Goal: Task Accomplishment & Management: Manage account settings

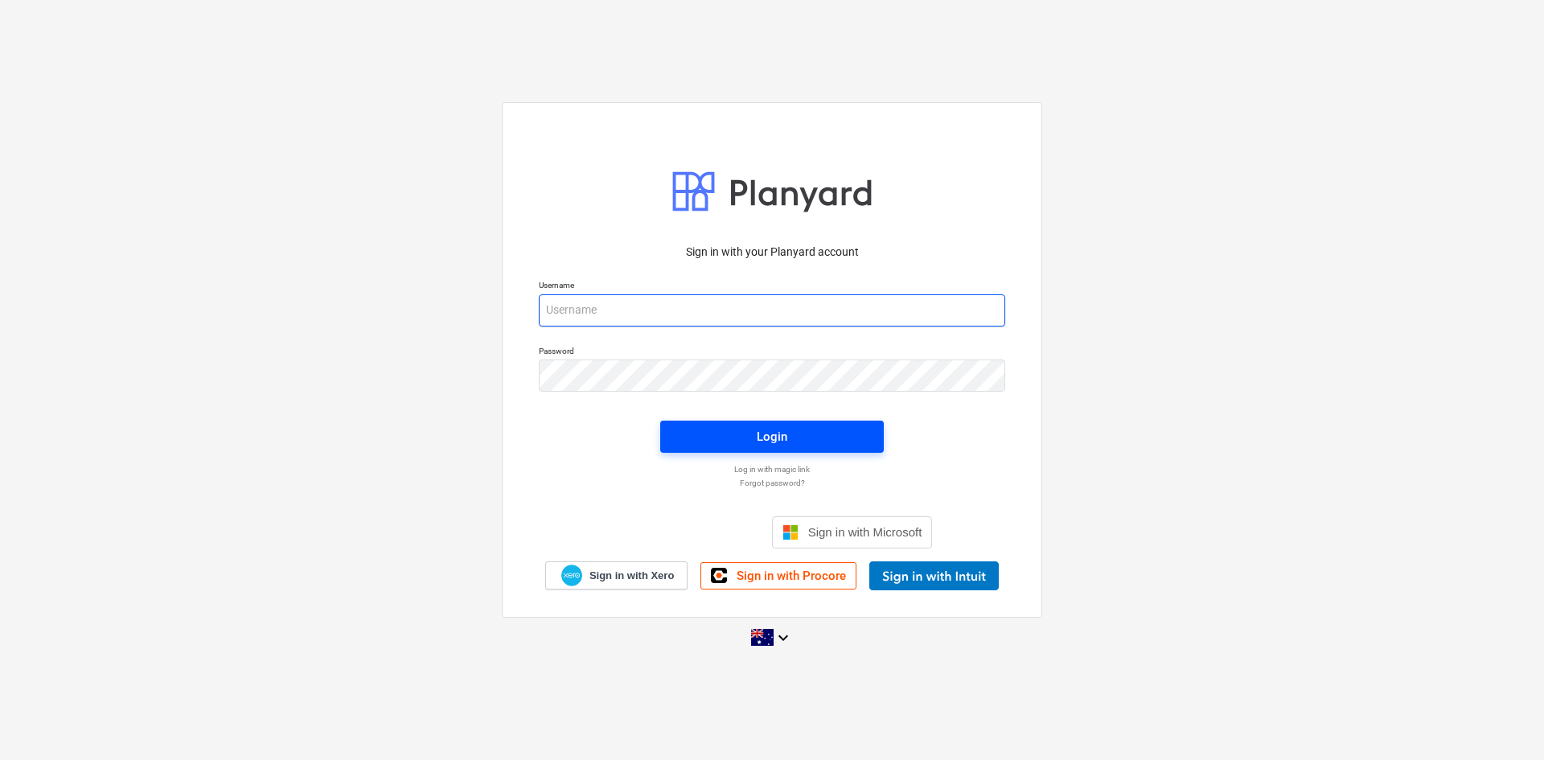
type input "[EMAIL_ADDRESS][DOMAIN_NAME]"
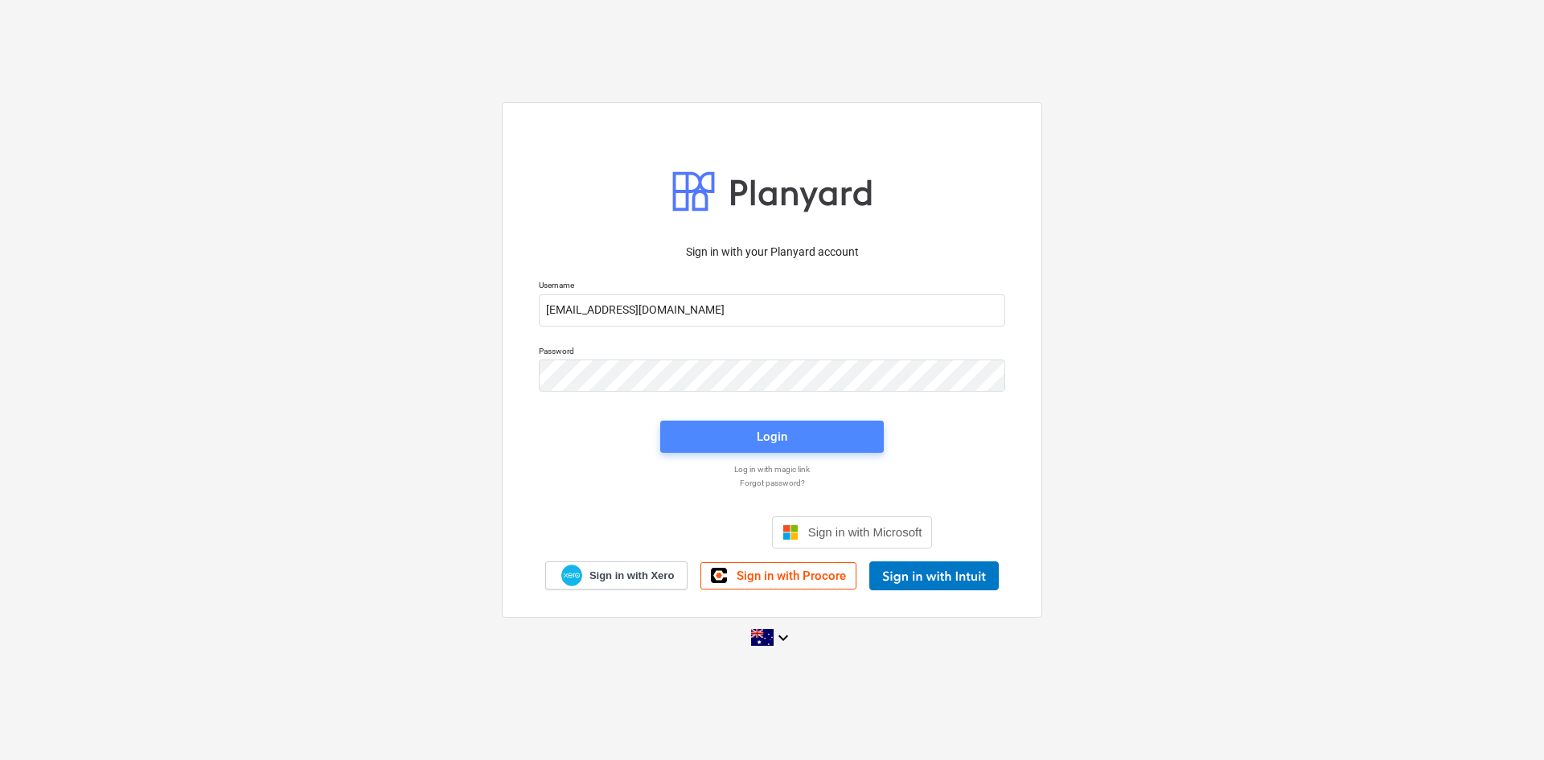
click at [750, 429] on span "Login" at bounding box center [772, 436] width 185 height 21
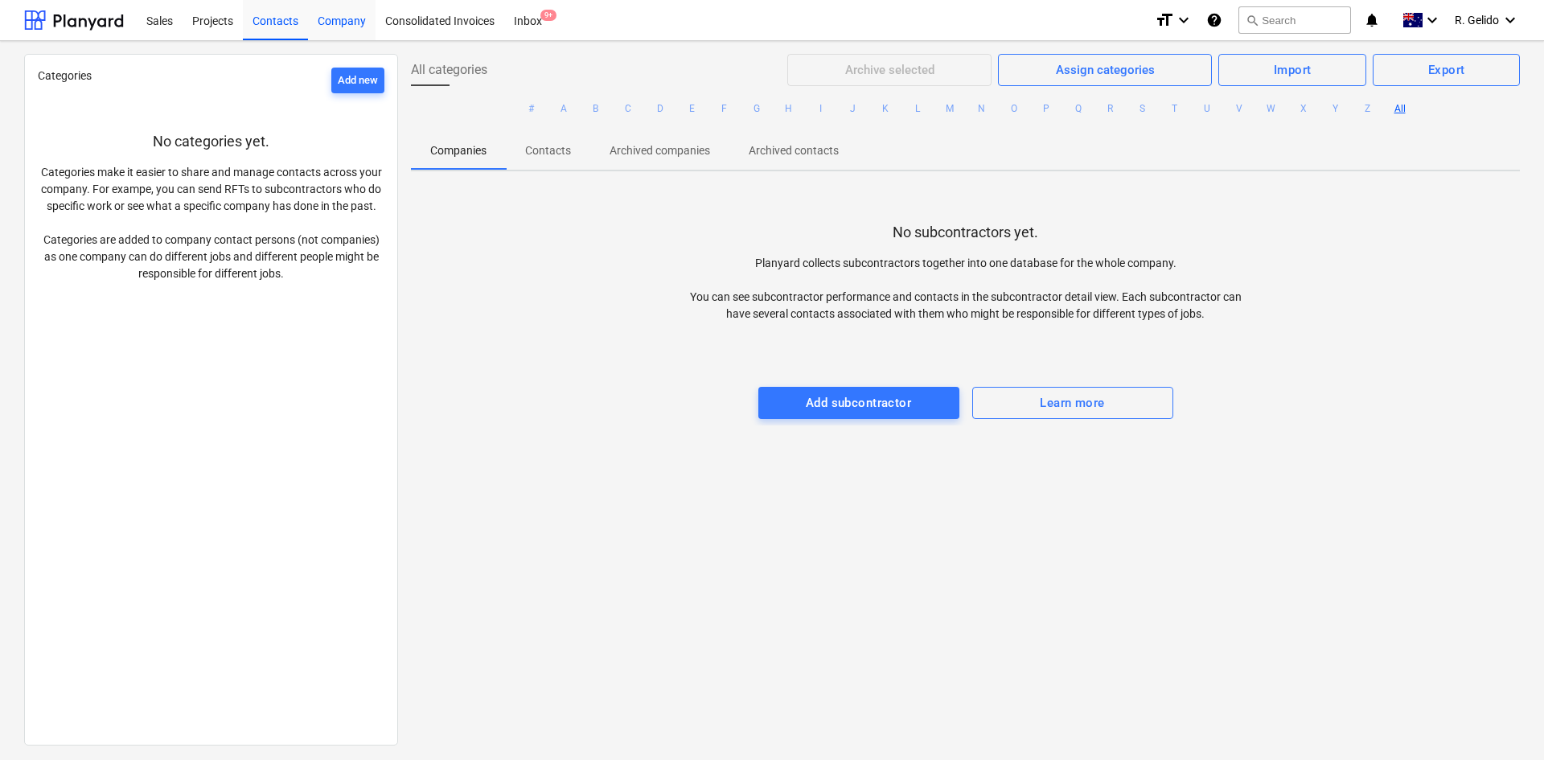
click at [348, 18] on div "Company" at bounding box center [342, 19] width 68 height 41
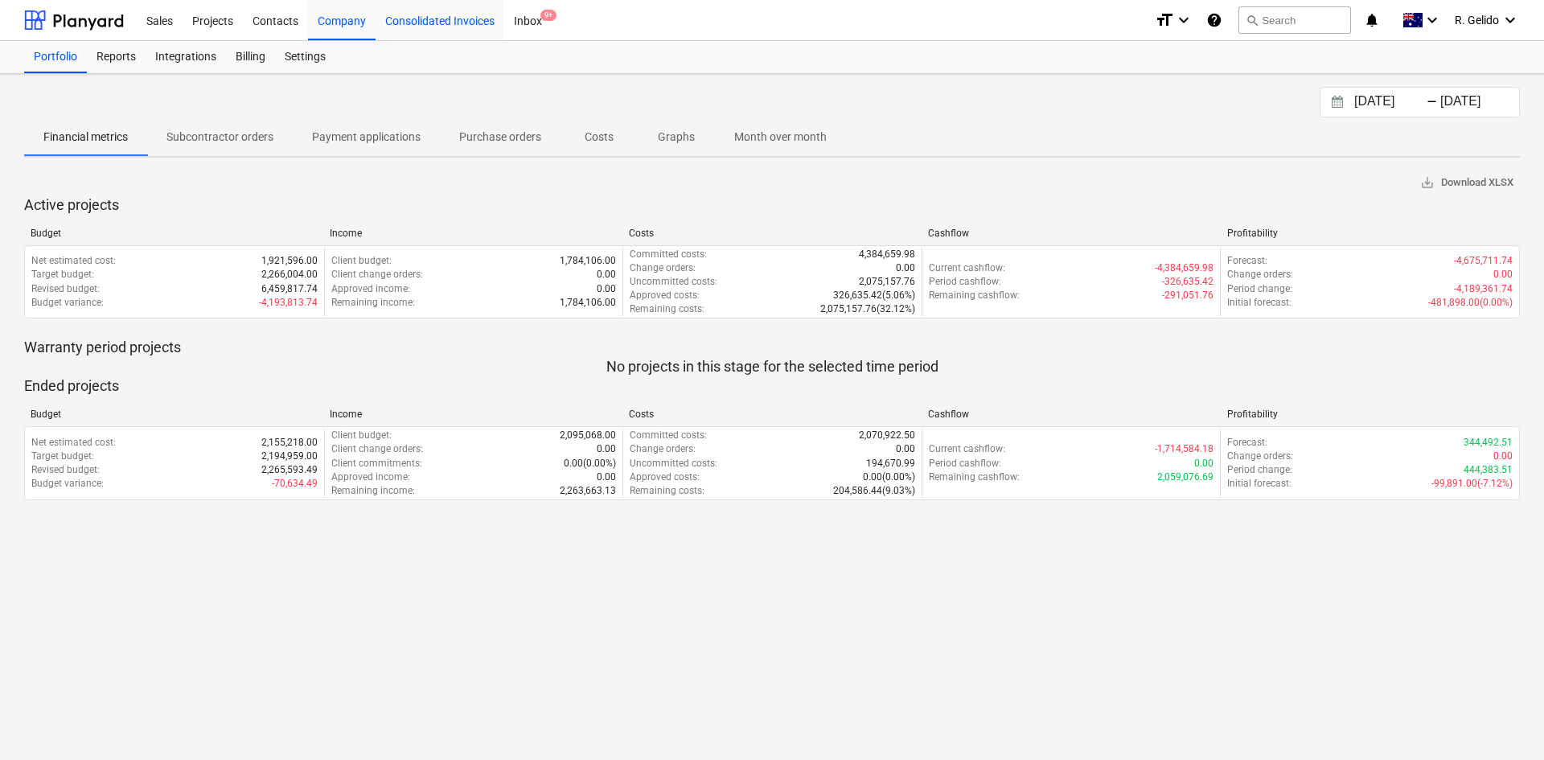
click at [444, 13] on div "Consolidated Invoices" at bounding box center [440, 19] width 129 height 41
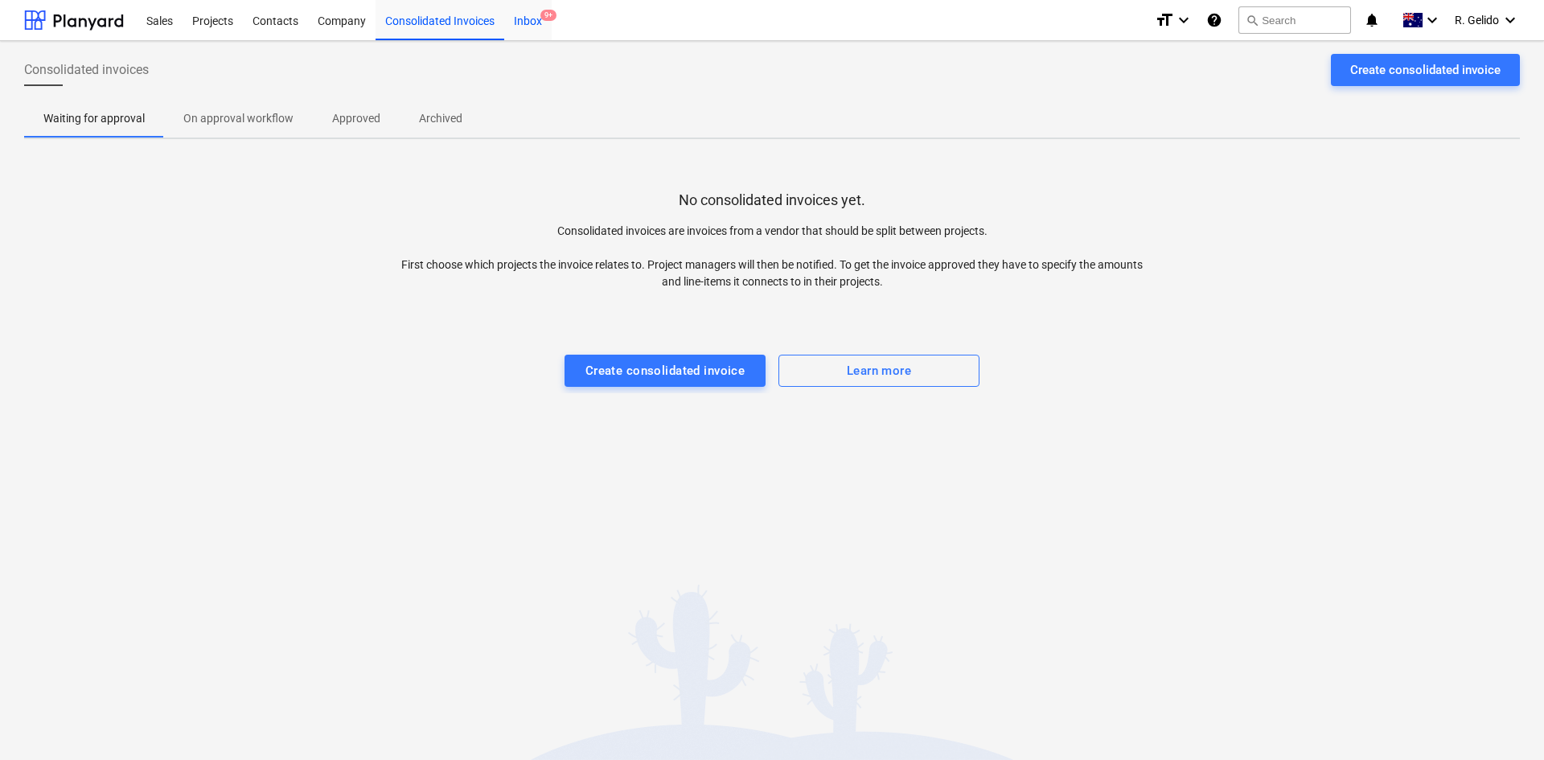
click at [521, 21] on div "Inbox 9+" at bounding box center [527, 19] width 47 height 41
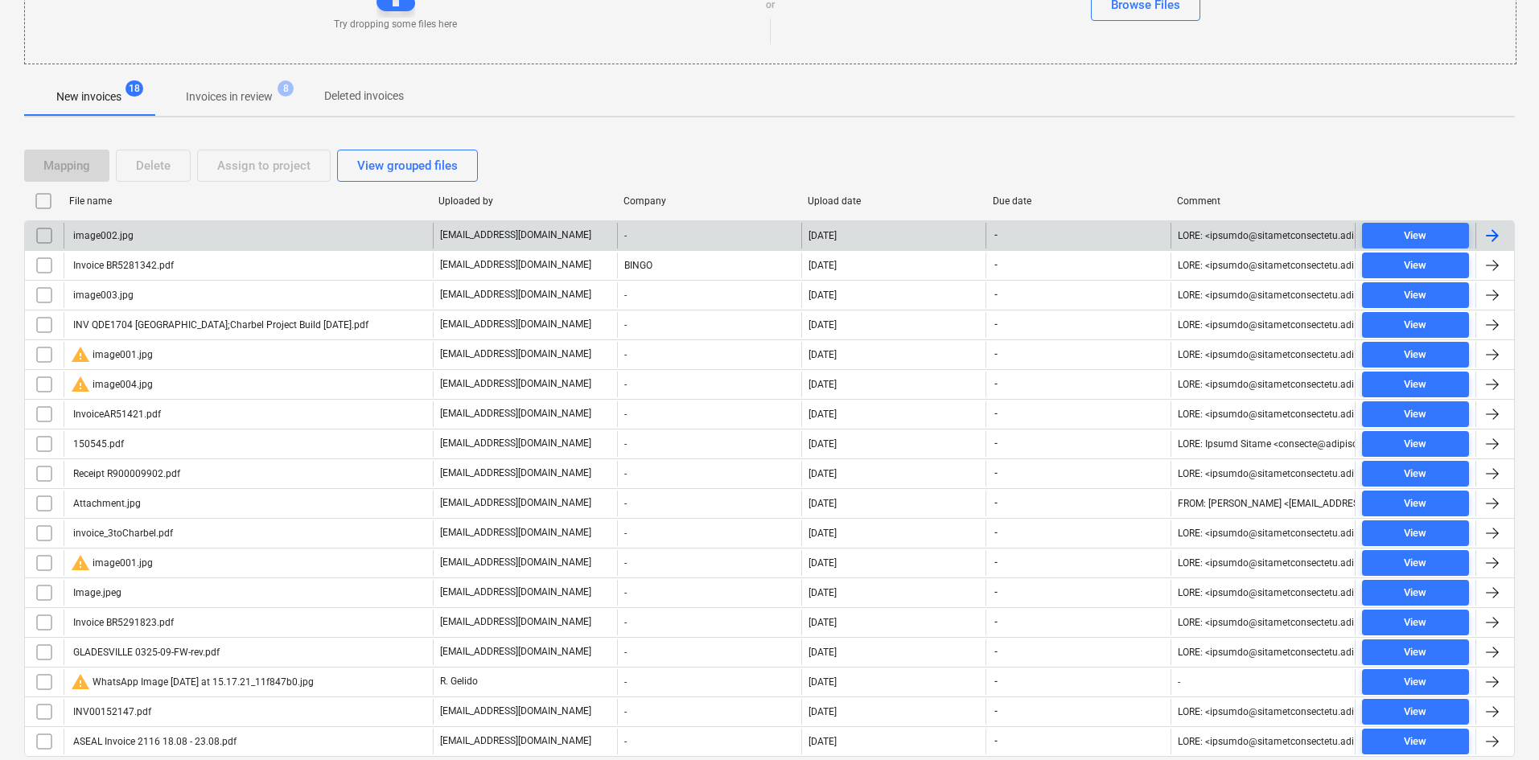
scroll to position [282, 0]
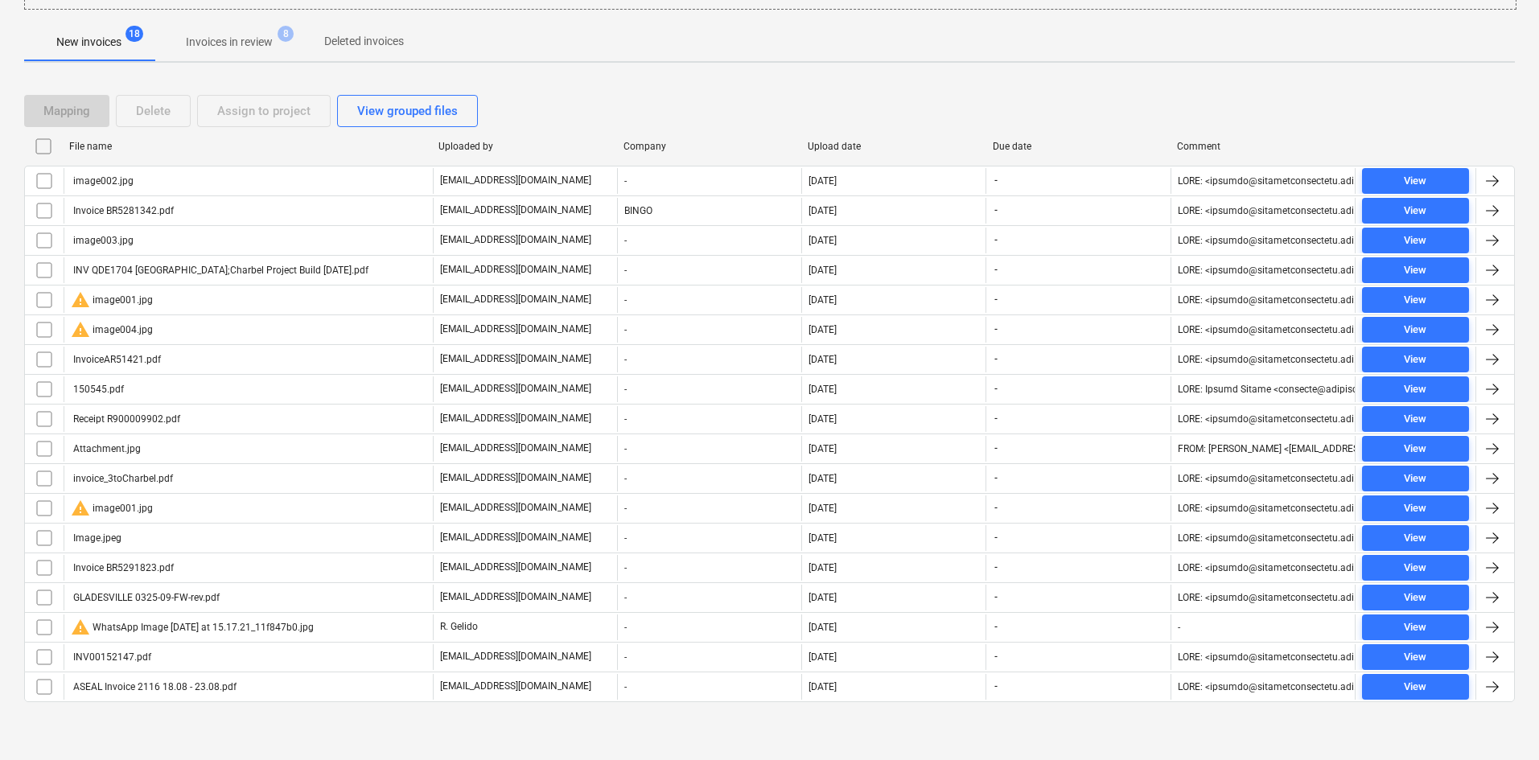
click at [822, 142] on div "Upload date" at bounding box center [894, 146] width 172 height 11
checkbox input "false"
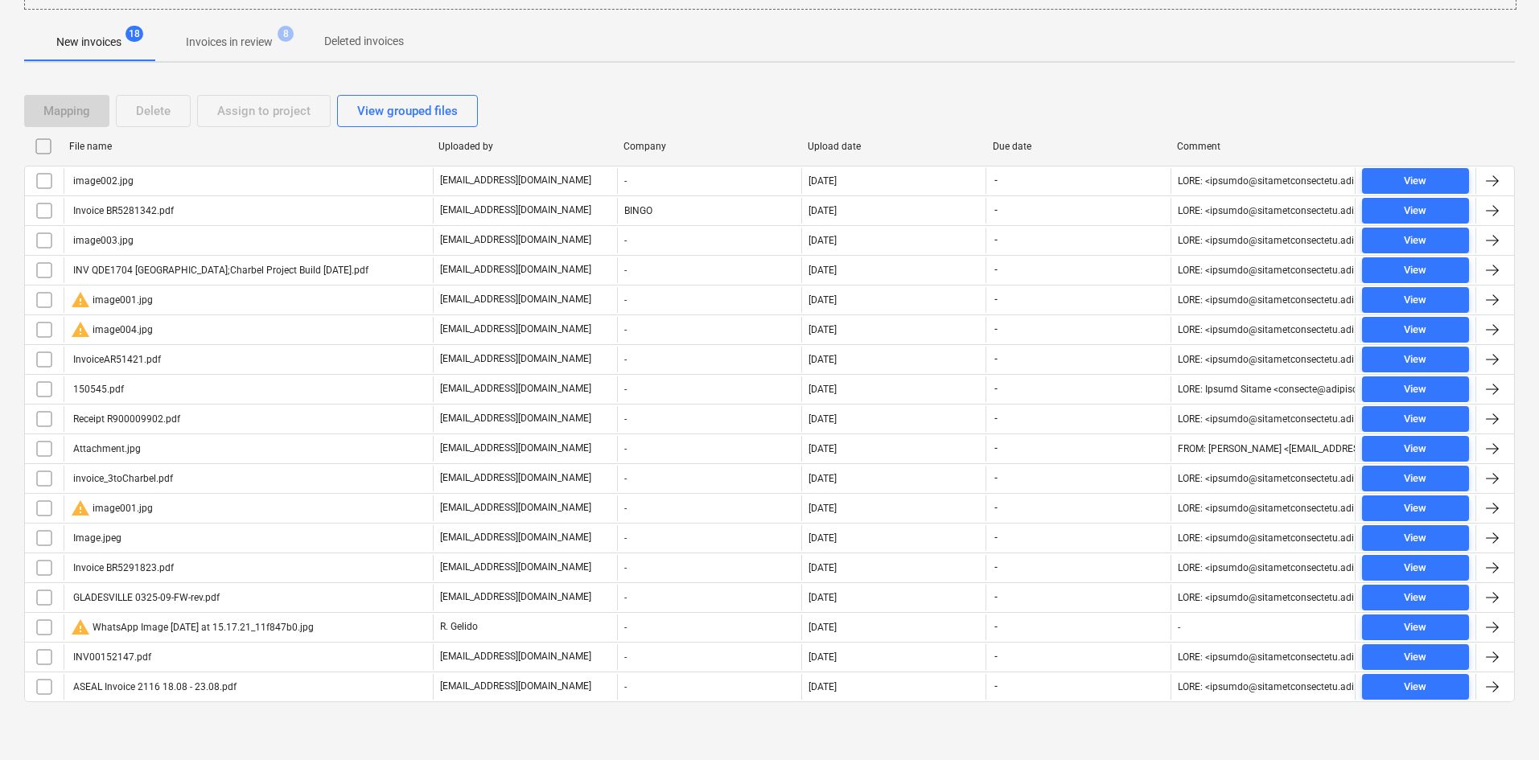
checkbox input "false"
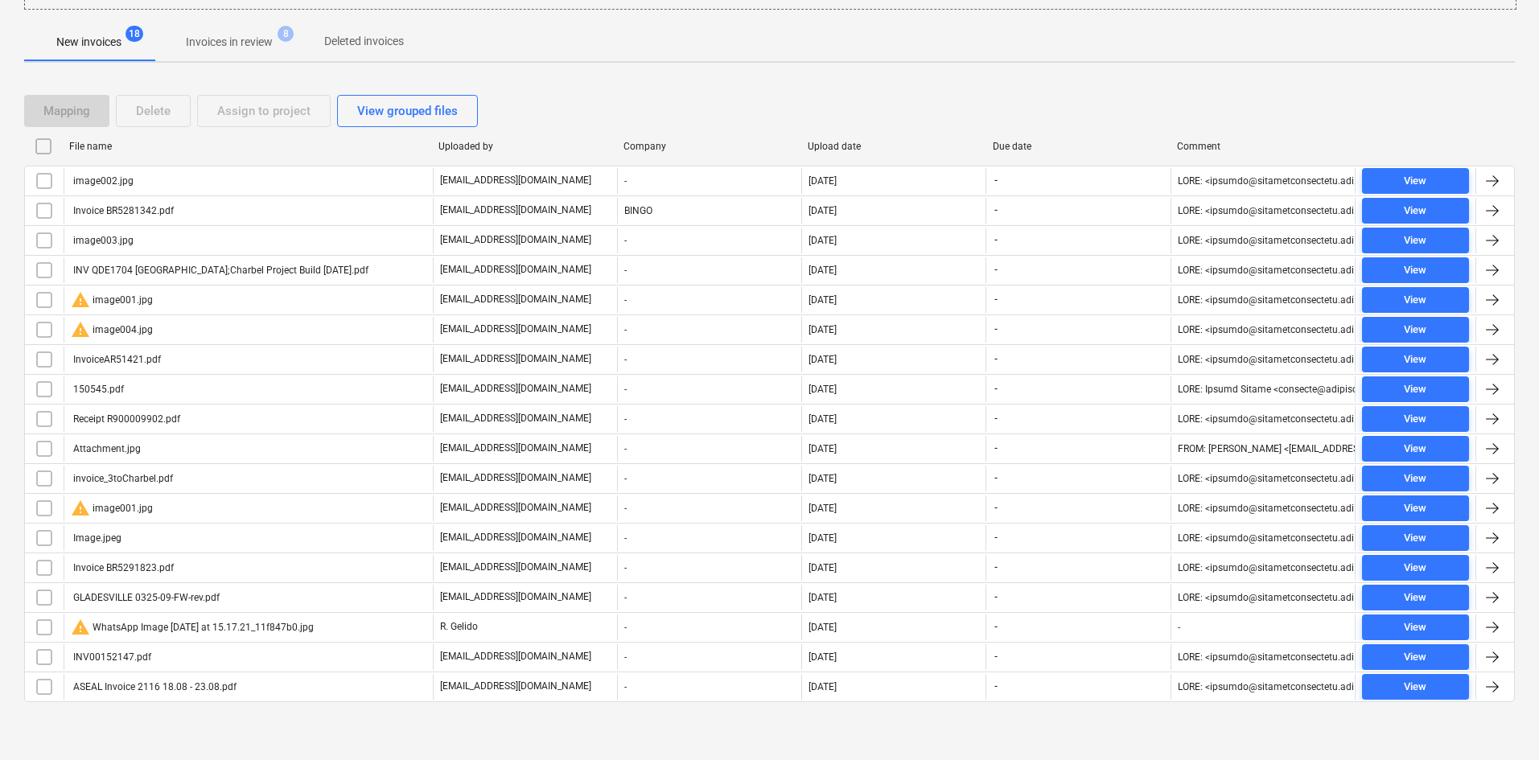
checkbox input "false"
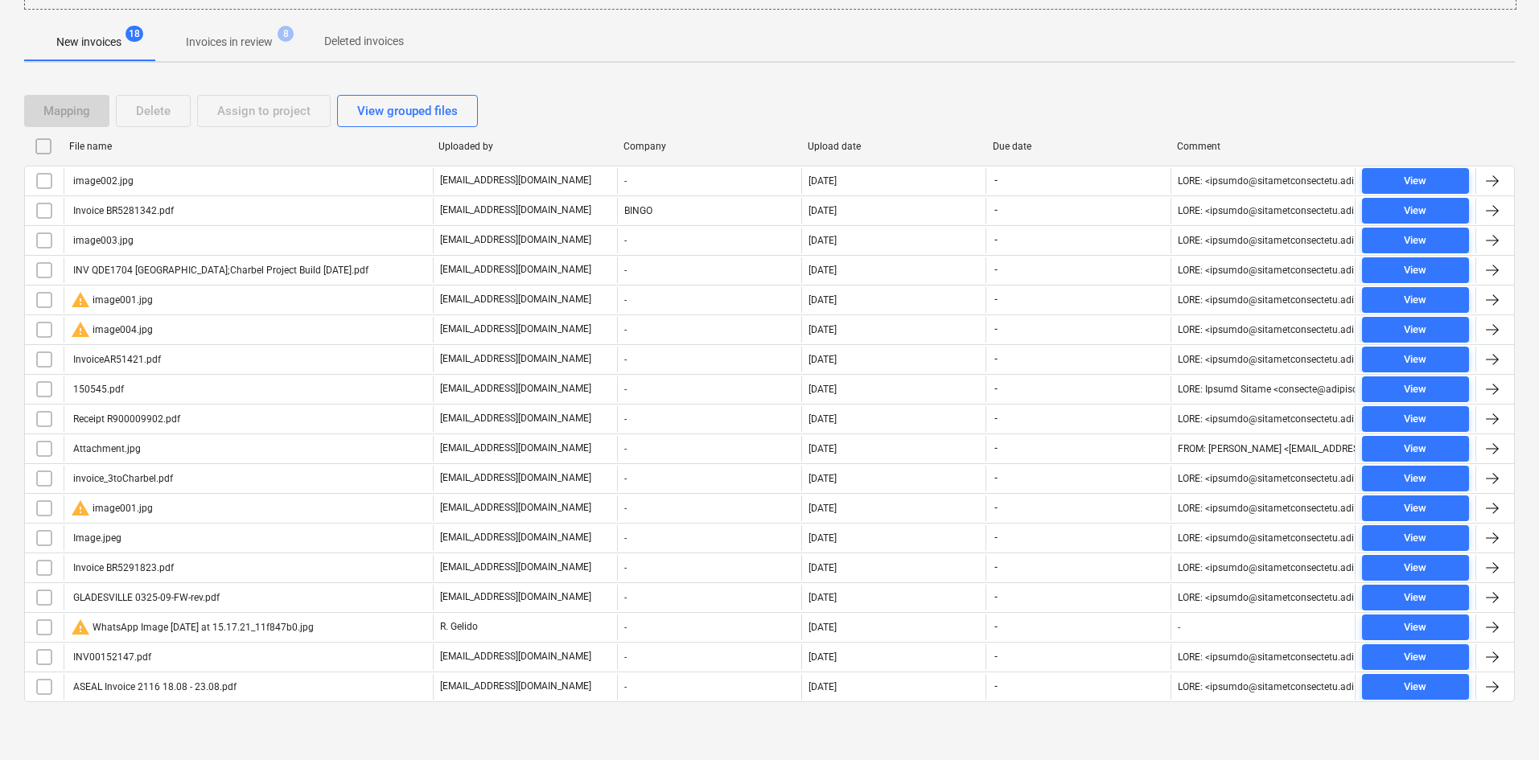
checkbox input "false"
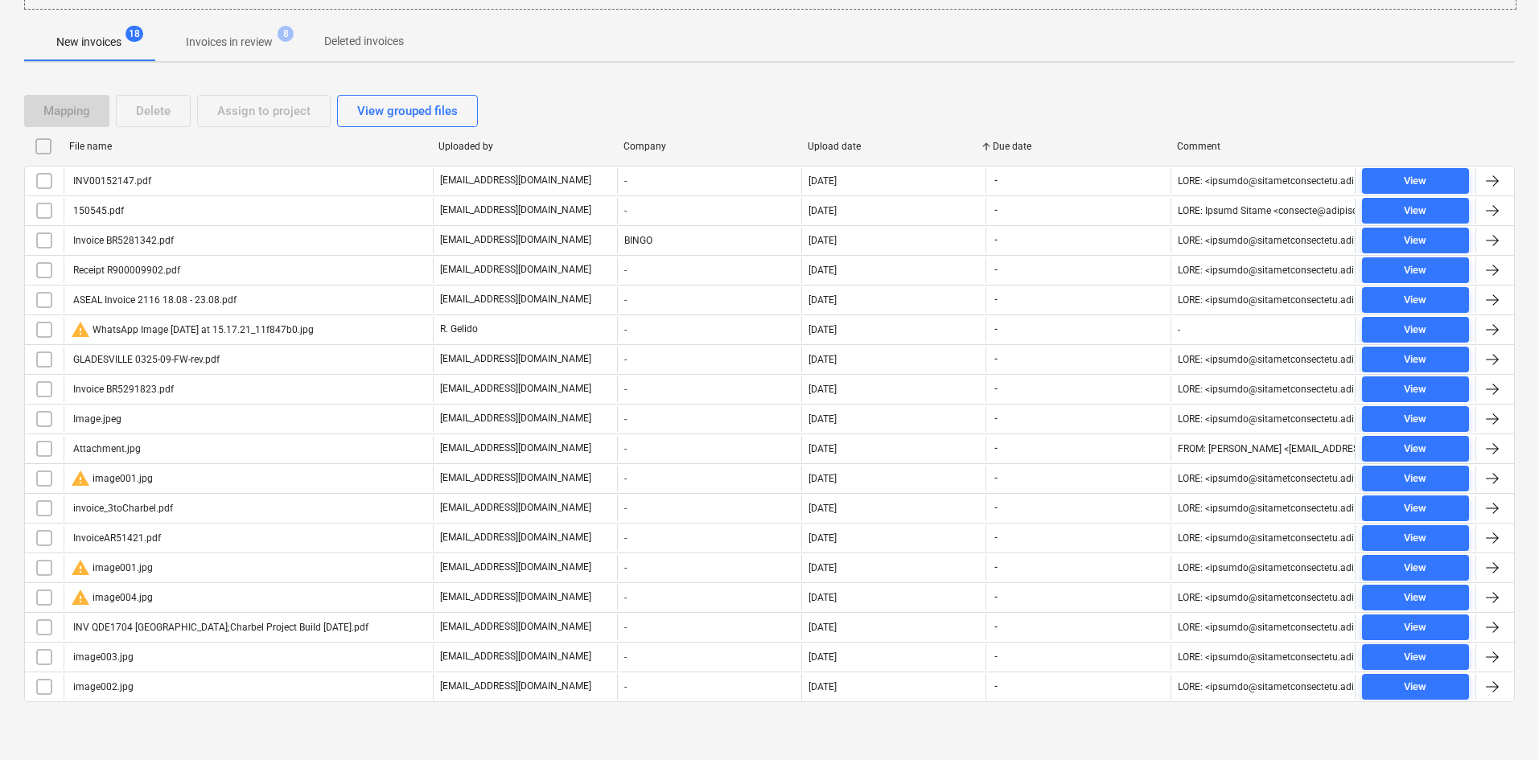
click at [822, 142] on div "Upload date" at bounding box center [894, 146] width 172 height 11
checkbox input "false"
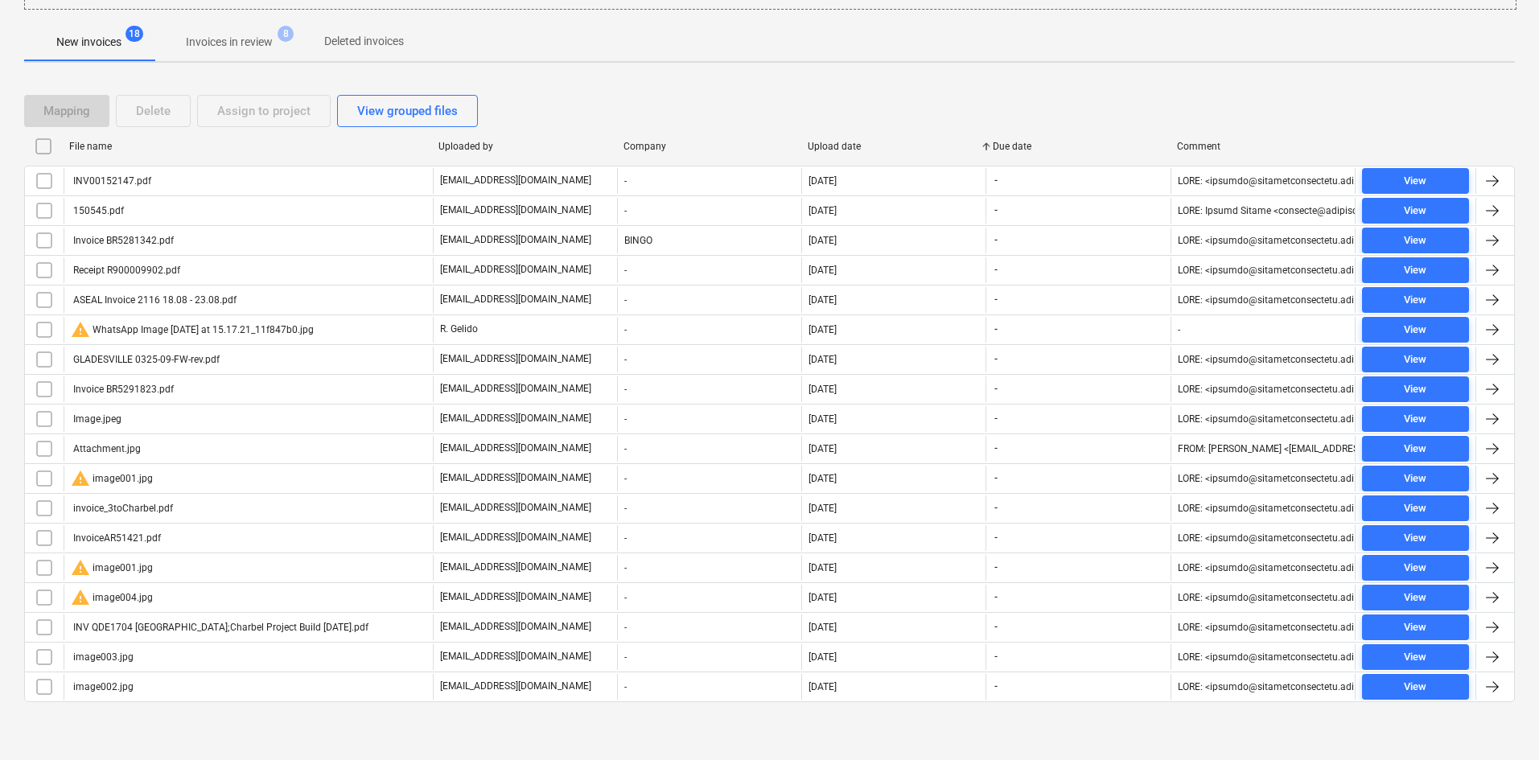
checkbox input "false"
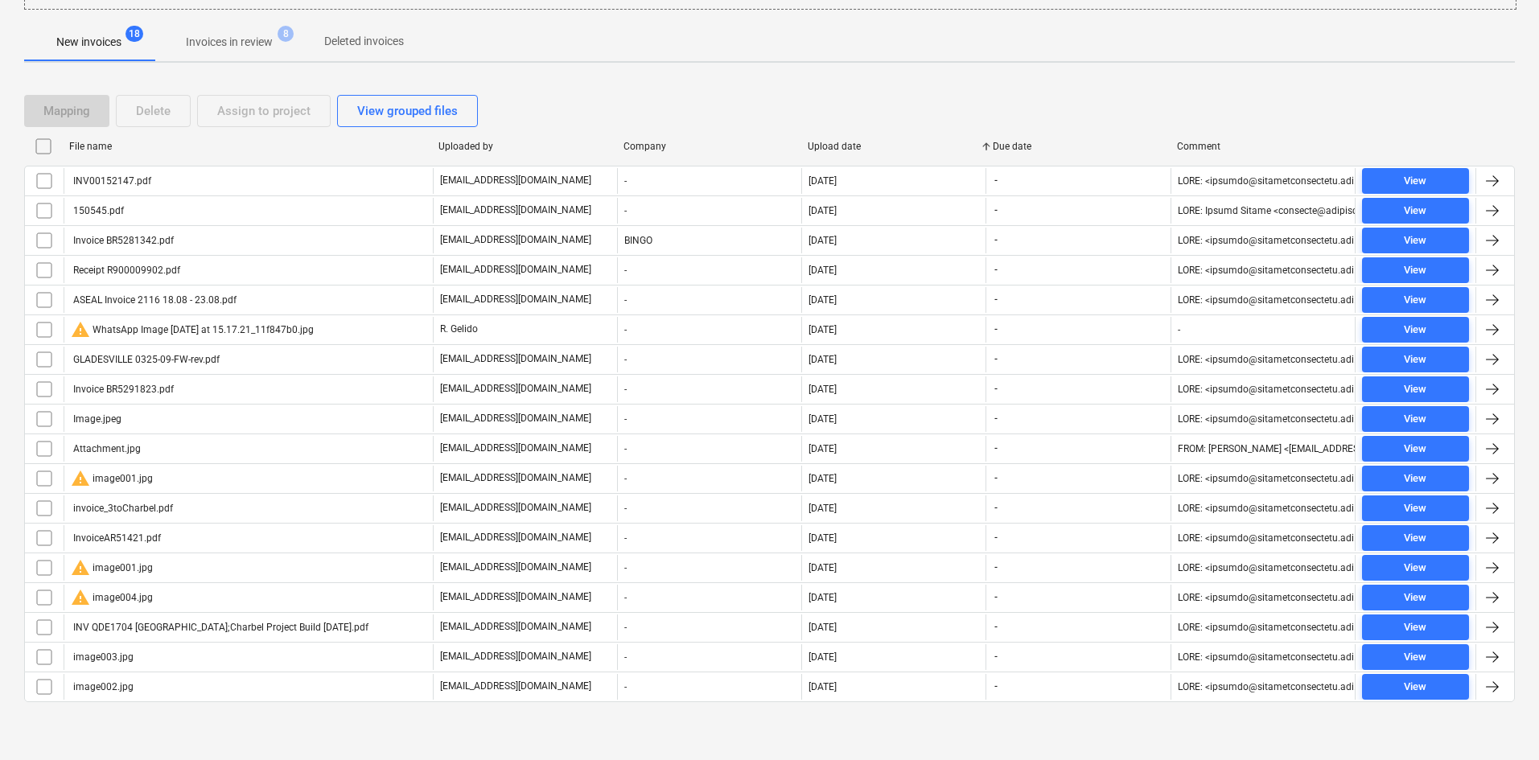
checkbox input "false"
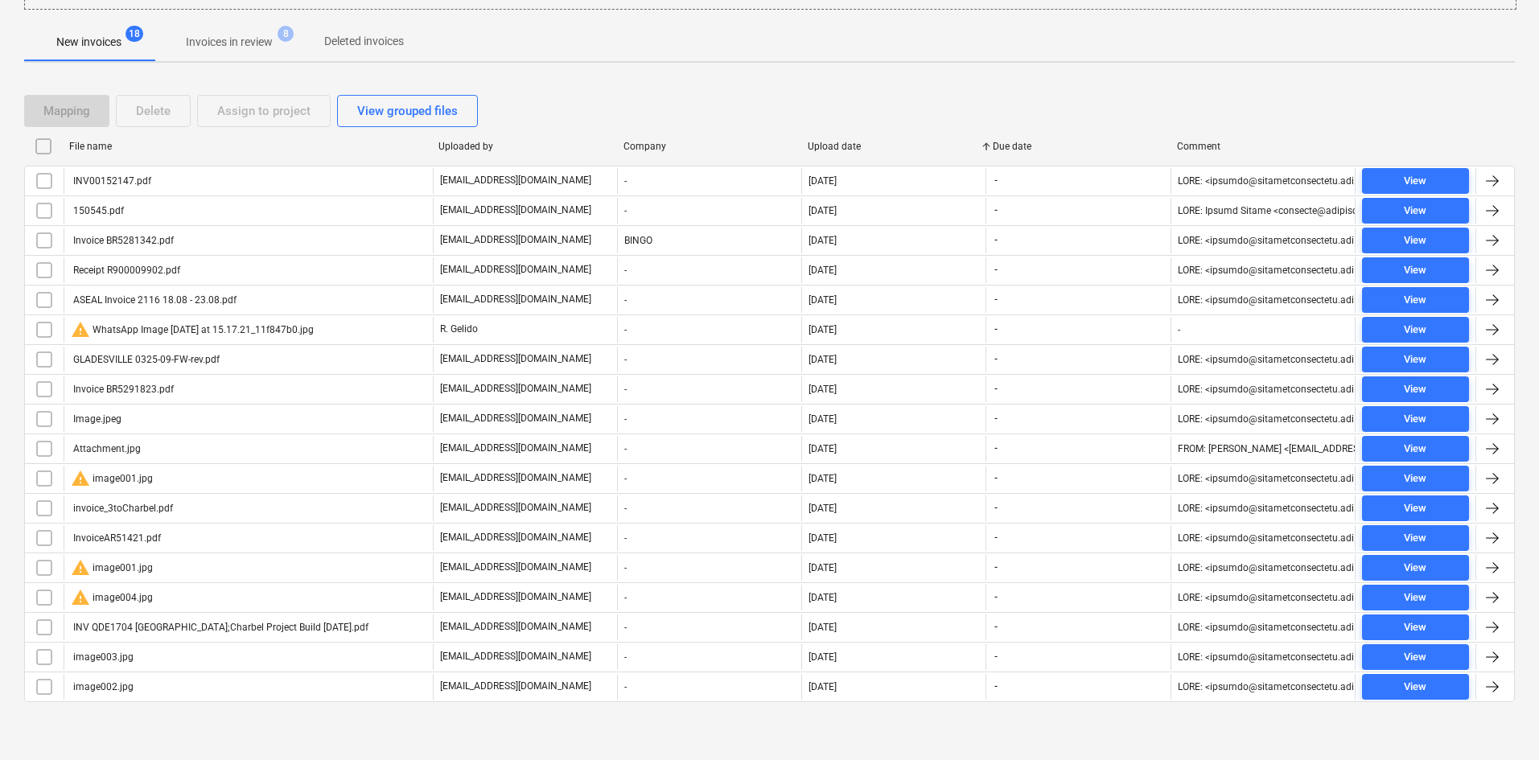
checkbox input "false"
